Goal: Information Seeking & Learning: Find specific fact

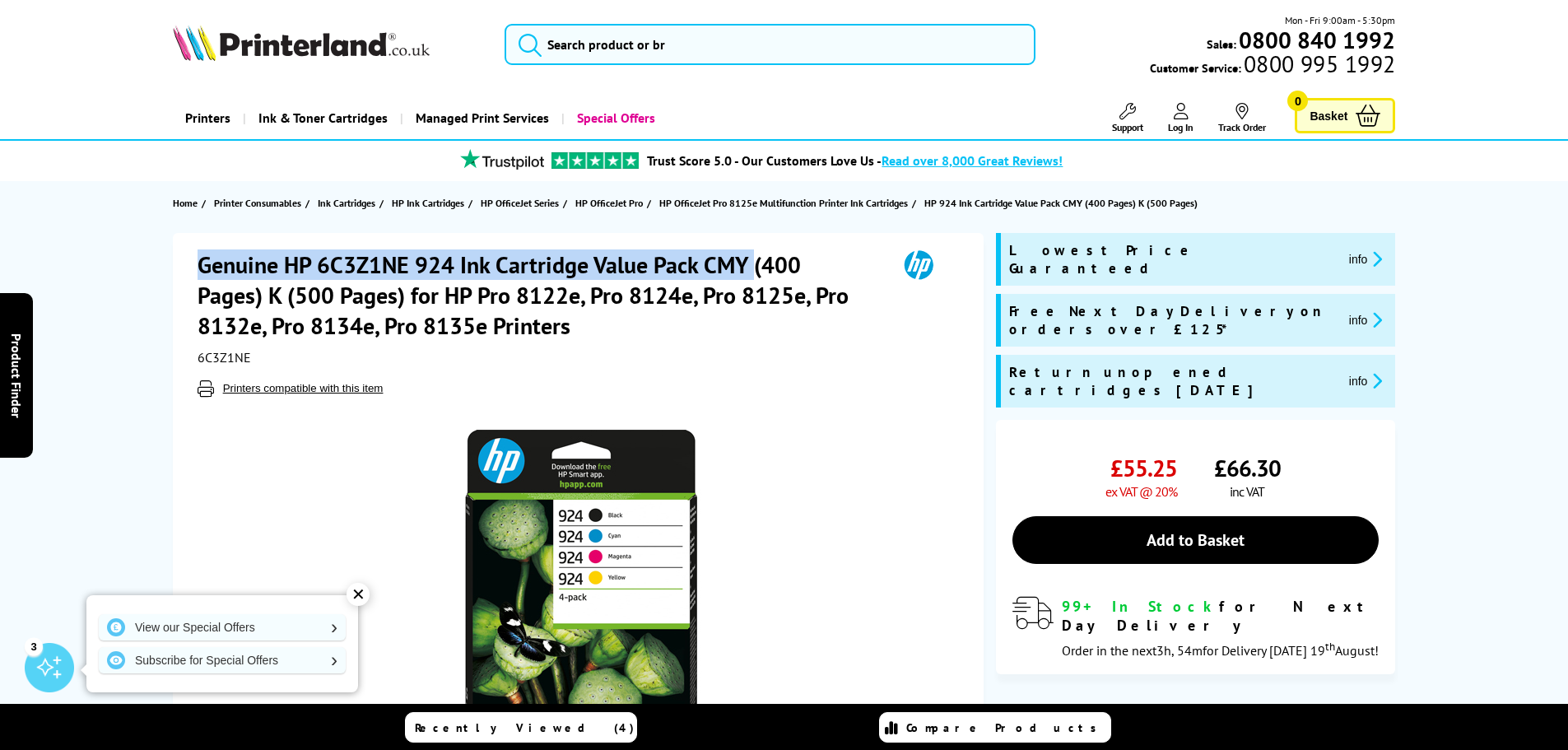
drag, startPoint x: 200, startPoint y: 261, endPoint x: 753, endPoint y: 268, distance: 553.0
click at [753, 268] on h1 "Genuine HP 6C3Z1NE 924 Ink Cartridge Value Pack CMY (400 Pages) K (500 Pages) f…" at bounding box center [539, 295] width 683 height 91
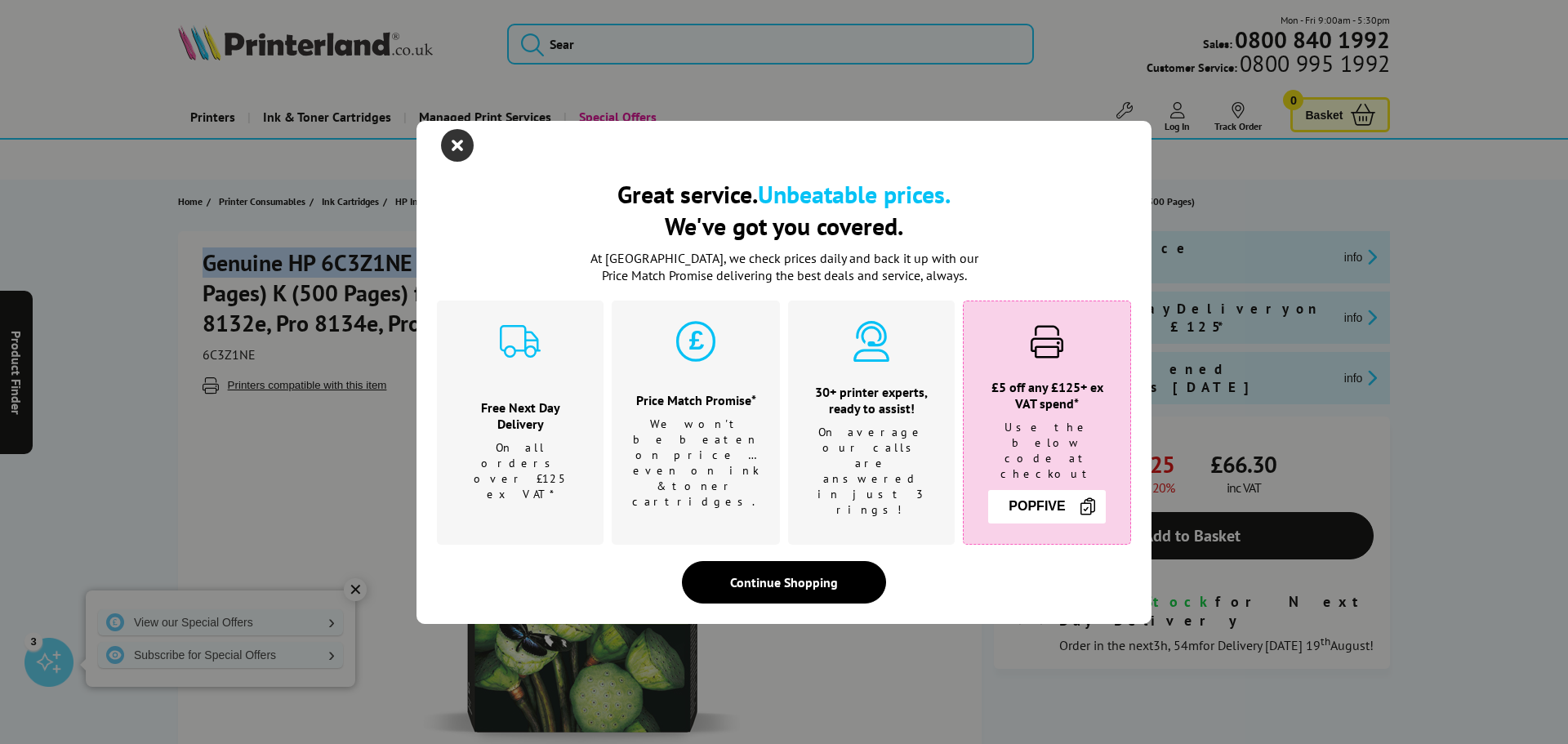
click at [452, 158] on icon "close modal" at bounding box center [457, 146] width 33 height 33
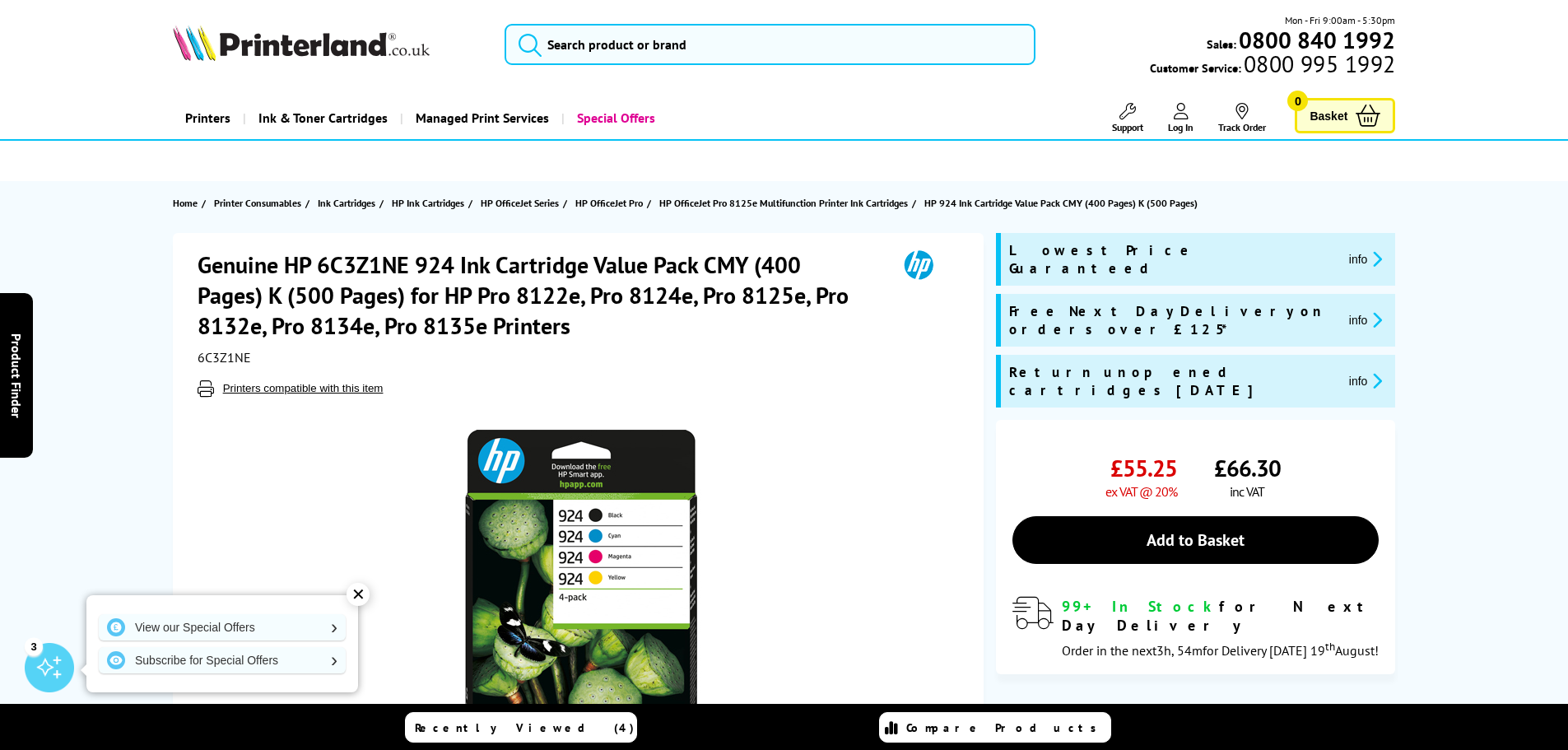
click at [817, 400] on div at bounding box center [580, 582] width 765 height 372
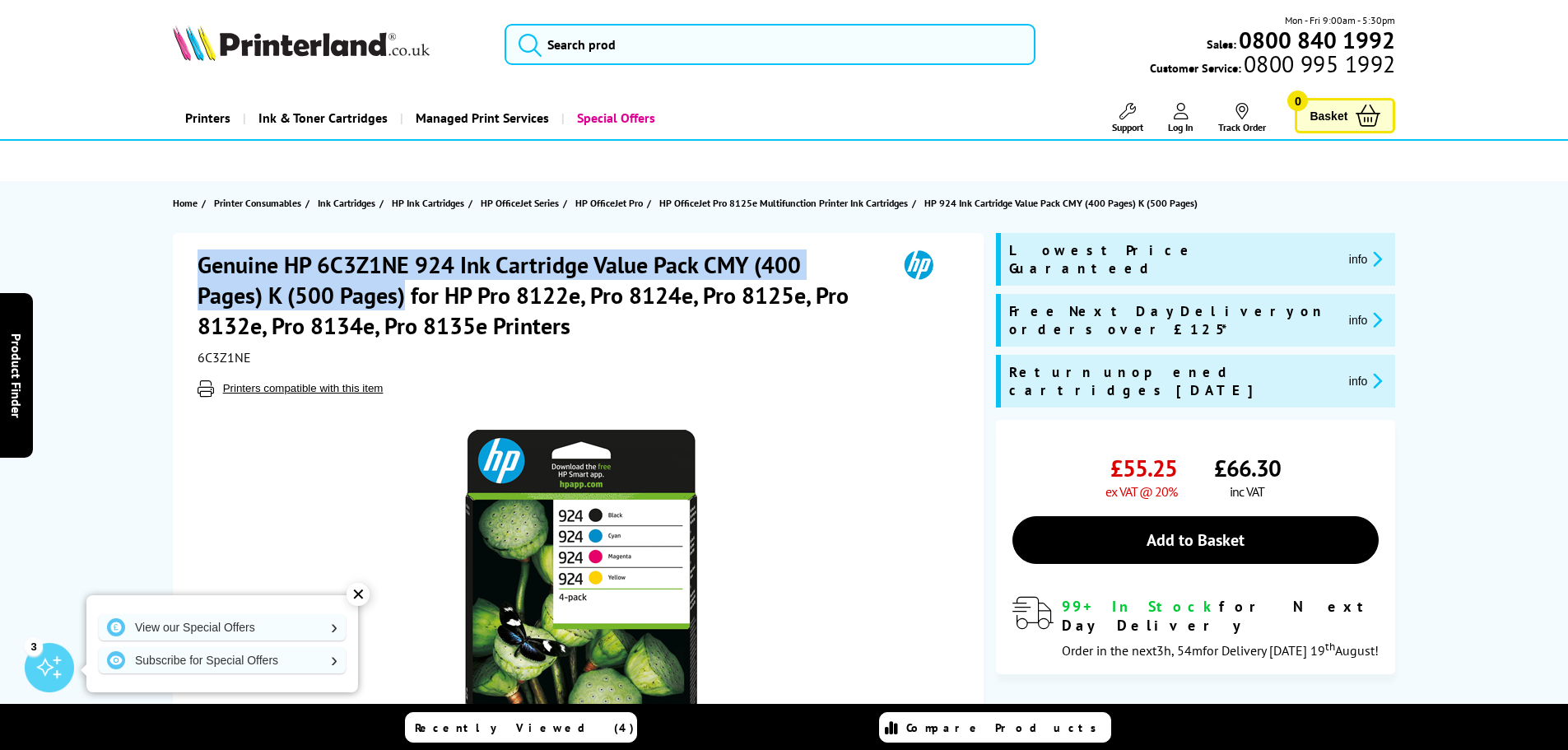
drag, startPoint x: 200, startPoint y: 261, endPoint x: 406, endPoint y: 300, distance: 209.7
click at [406, 300] on h1 "Genuine HP 6C3Z1NE 924 Ink Cartridge Value Pack CMY (400 Pages) K (500 Pages) f…" at bounding box center [539, 295] width 683 height 91
copy h1 "Genuine HP 6C3Z1NE 924 Ink Cartridge Value Pack CMY (400 Pages) K (500 Pages)"
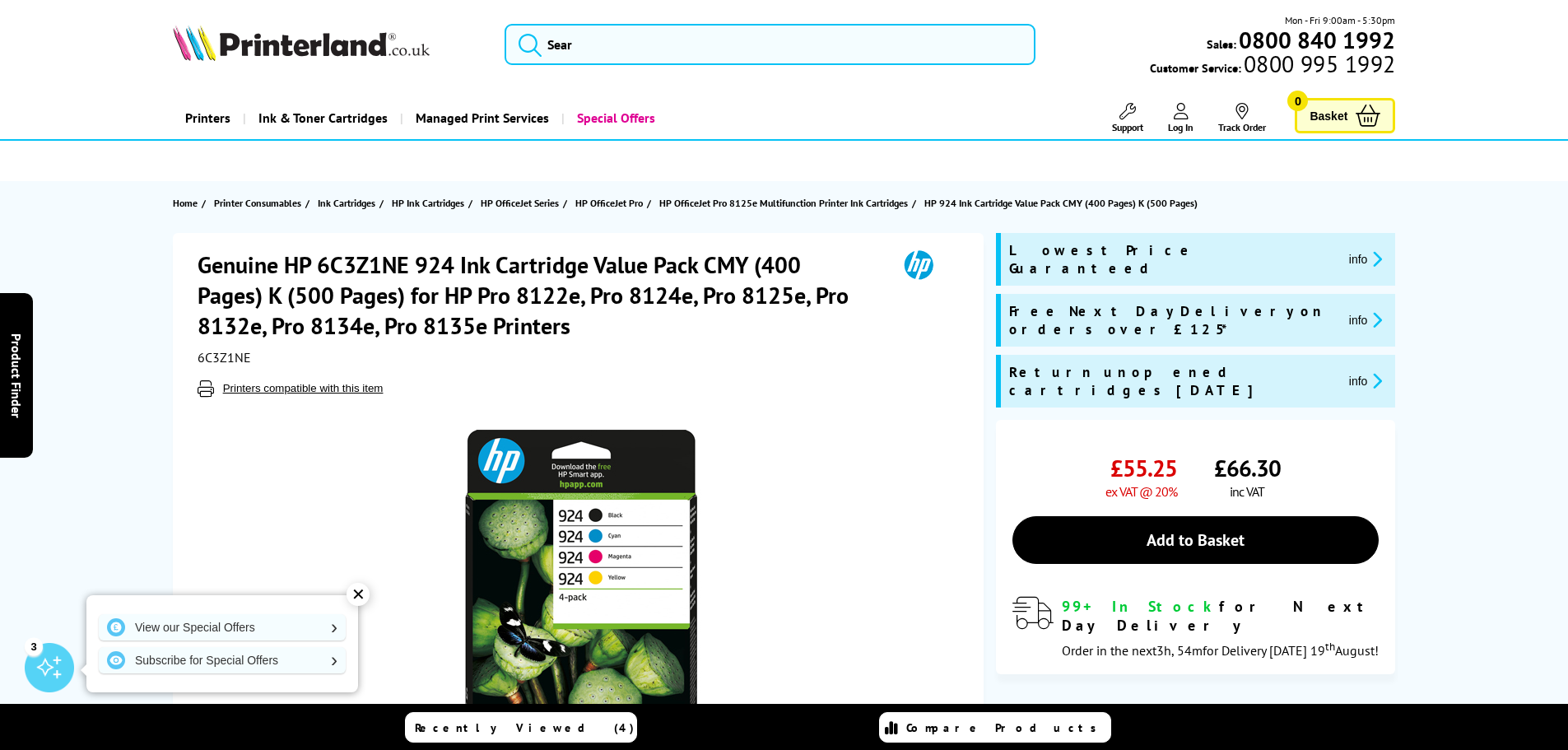
click at [265, 324] on h1 "Genuine HP 6C3Z1NE 924 Ink Cartridge Value Pack CMY (400 Pages) K (500 Pages) f…" at bounding box center [539, 295] width 683 height 91
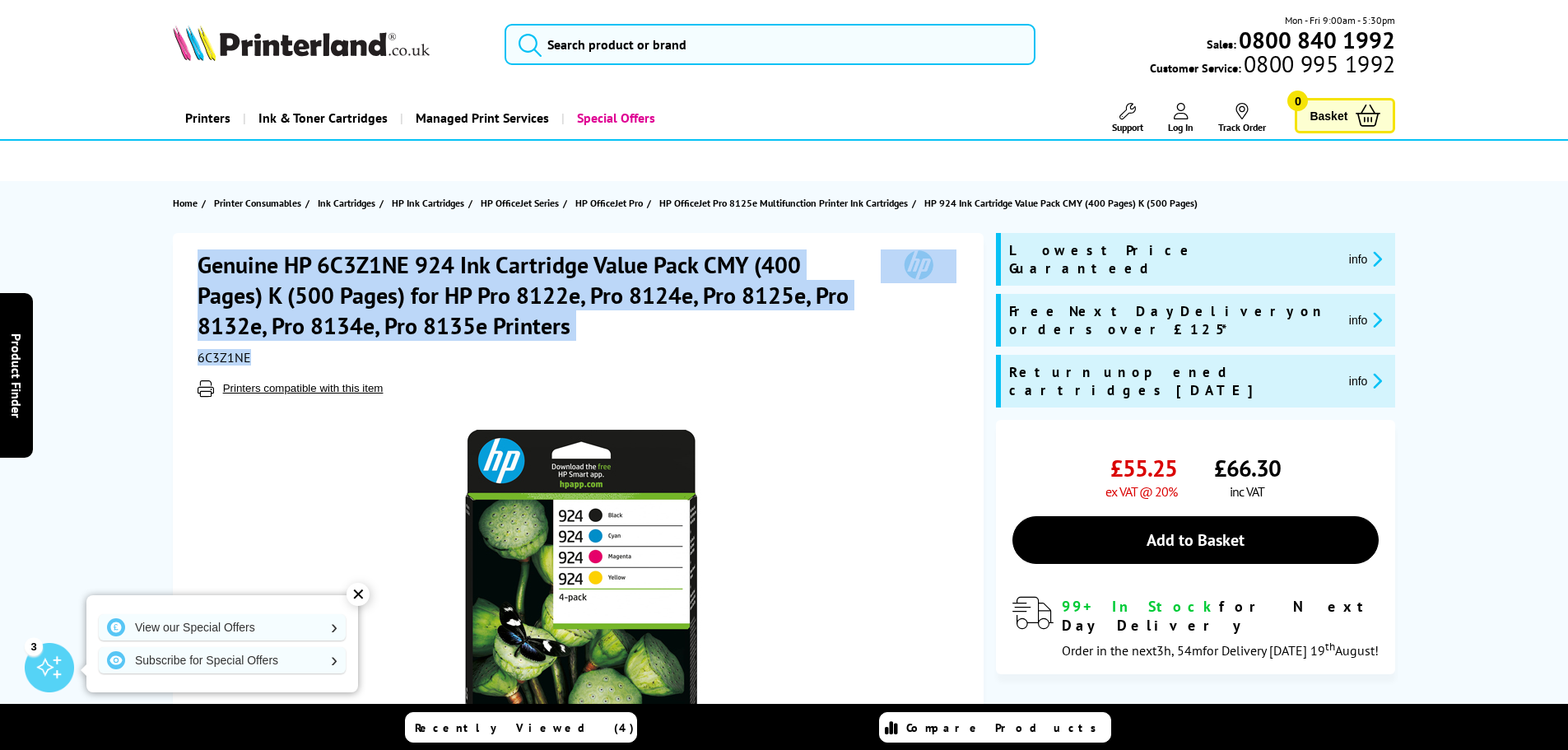
drag, startPoint x: 200, startPoint y: 260, endPoint x: 721, endPoint y: 353, distance: 529.2
click at [721, 353] on div "Genuine HP 6C3Z1NE 924 Ink Cartridge Value Pack CMY (400 Pages) K (500 Pages) f…" at bounding box center [580, 324] width 765 height 148
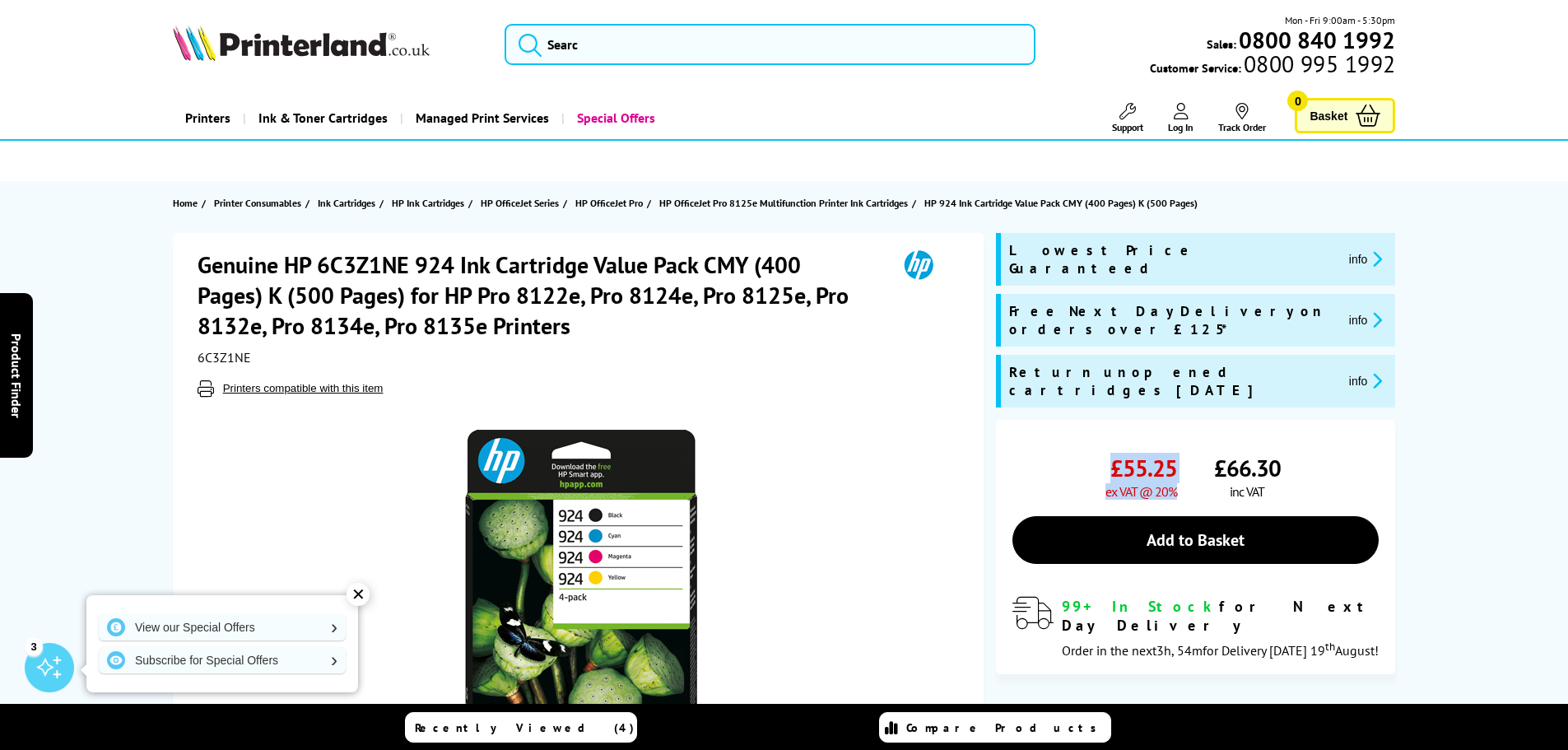
drag, startPoint x: 1113, startPoint y: 418, endPoint x: 1184, endPoint y: 430, distance: 72.0
click at [1190, 453] on div "£55.25 ex VAT @ 20% £66.30 inc VAT" at bounding box center [1195, 476] width 366 height 46
copy span "£55.25 ex VAT @ 20%"
